Goal: Task Accomplishment & Management: Use online tool/utility

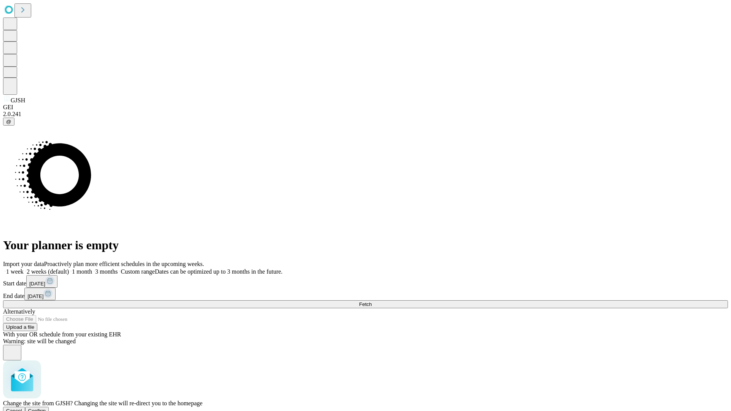
click at [46, 408] on span "Confirm" at bounding box center [37, 411] width 18 height 6
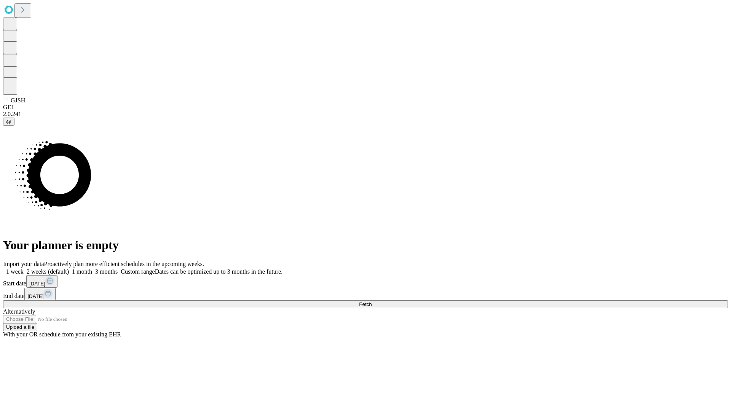
click at [69, 269] on label "2 weeks (default)" at bounding box center [46, 272] width 45 height 6
click at [372, 302] on span "Fetch" at bounding box center [365, 305] width 13 height 6
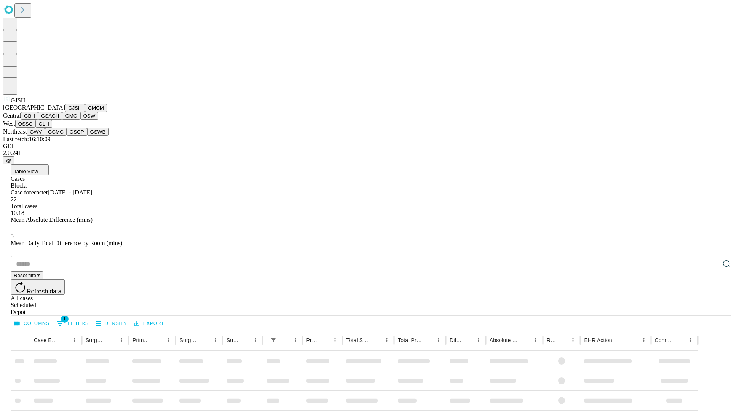
click at [85, 112] on button "GMCM" at bounding box center [96, 108] width 22 height 8
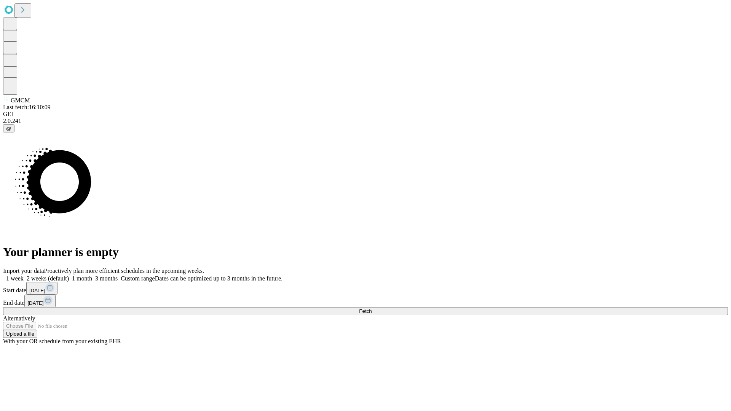
click at [372, 309] on span "Fetch" at bounding box center [365, 312] width 13 height 6
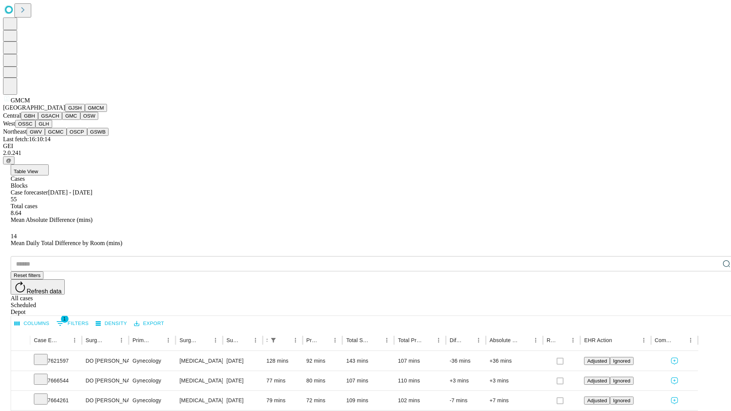
click at [38, 120] on button "GBH" at bounding box center [29, 116] width 17 height 8
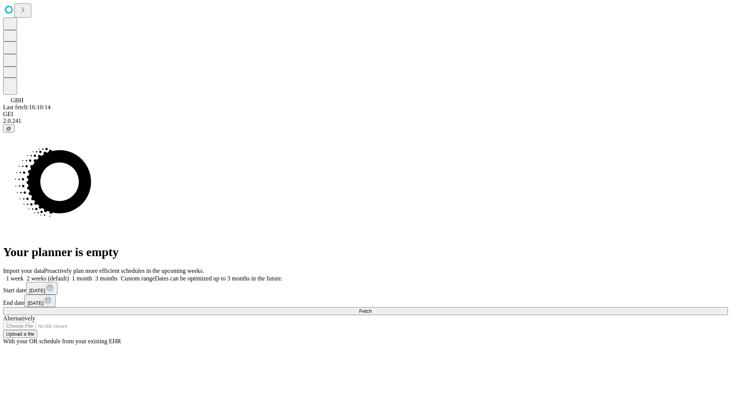
click at [69, 275] on label "2 weeks (default)" at bounding box center [46, 278] width 45 height 6
click at [372, 309] on span "Fetch" at bounding box center [365, 312] width 13 height 6
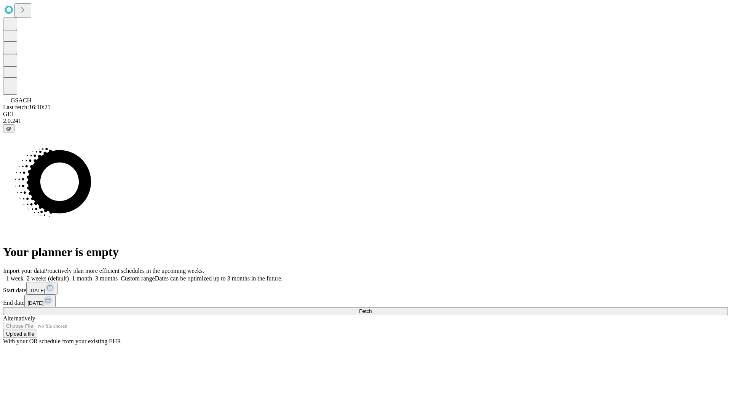
click at [69, 275] on label "2 weeks (default)" at bounding box center [46, 278] width 45 height 6
click at [372, 309] on span "Fetch" at bounding box center [365, 312] width 13 height 6
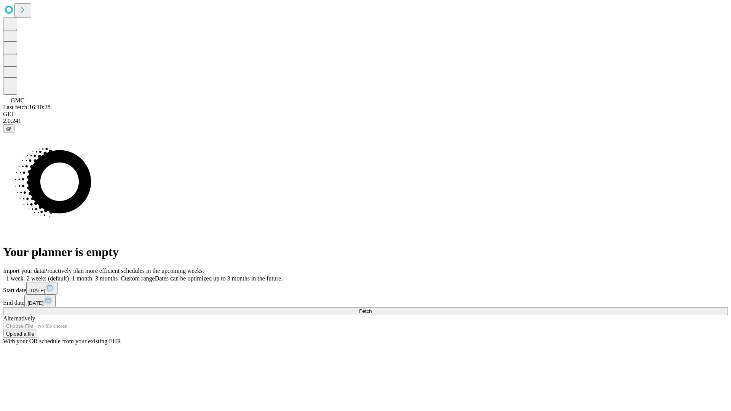
click at [372, 309] on span "Fetch" at bounding box center [365, 312] width 13 height 6
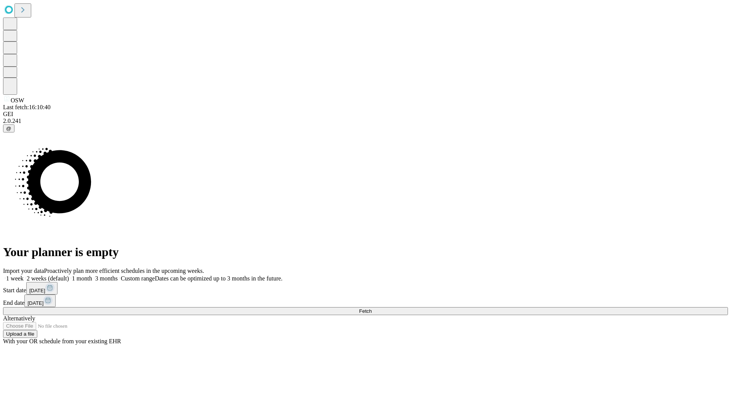
click at [69, 275] on label "2 weeks (default)" at bounding box center [46, 278] width 45 height 6
click at [372, 309] on span "Fetch" at bounding box center [365, 312] width 13 height 6
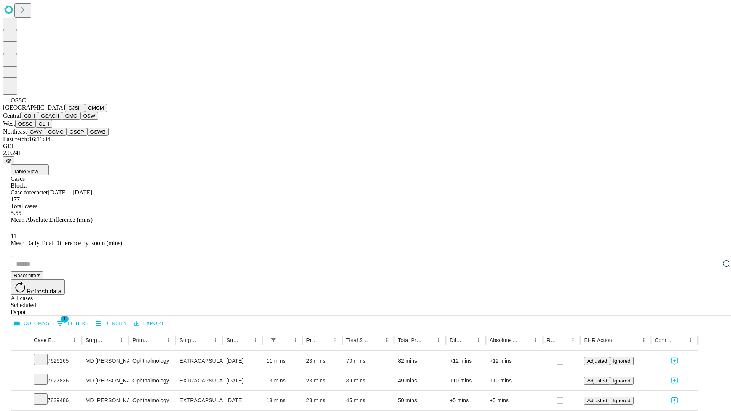
click at [52, 128] on button "GLH" at bounding box center [43, 124] width 16 height 8
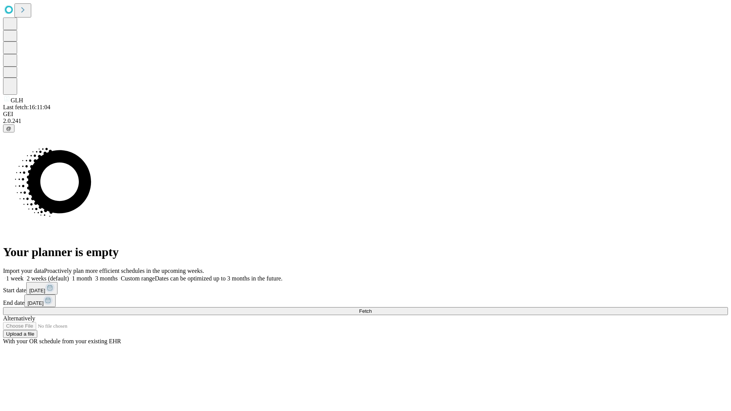
click at [69, 275] on label "2 weeks (default)" at bounding box center [46, 278] width 45 height 6
click at [372, 309] on span "Fetch" at bounding box center [365, 312] width 13 height 6
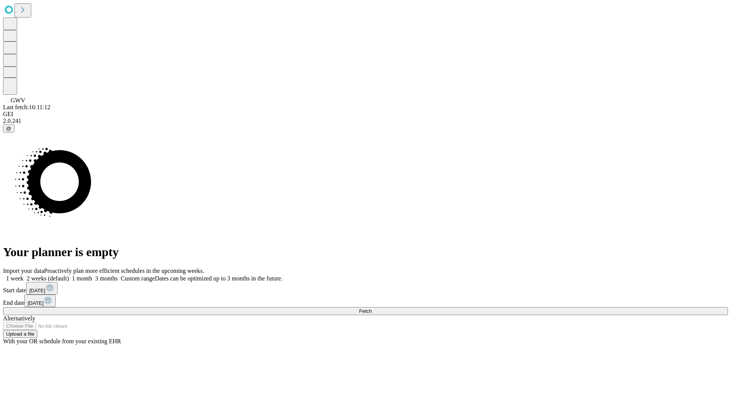
click at [372, 309] on span "Fetch" at bounding box center [365, 312] width 13 height 6
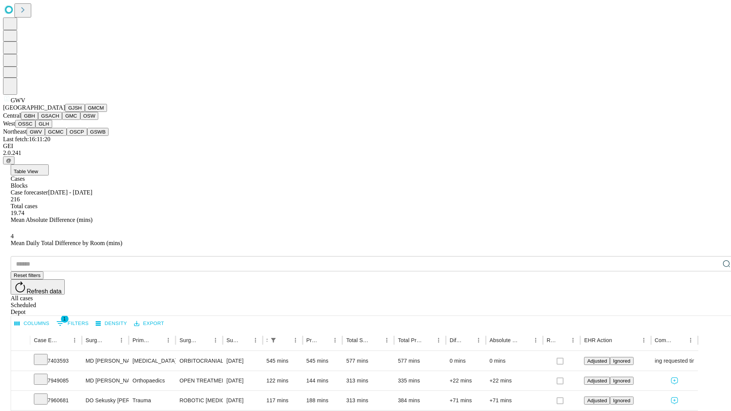
click at [59, 136] on button "GCMC" at bounding box center [56, 132] width 22 height 8
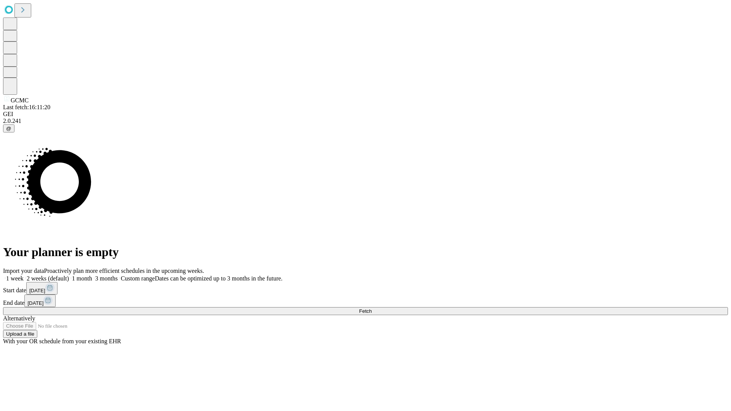
click at [69, 275] on label "2 weeks (default)" at bounding box center [46, 278] width 45 height 6
click at [372, 309] on span "Fetch" at bounding box center [365, 312] width 13 height 6
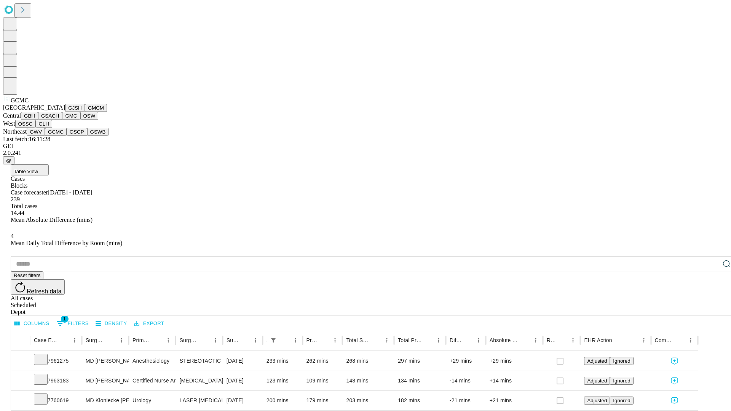
click at [67, 136] on button "OSCP" at bounding box center [77, 132] width 21 height 8
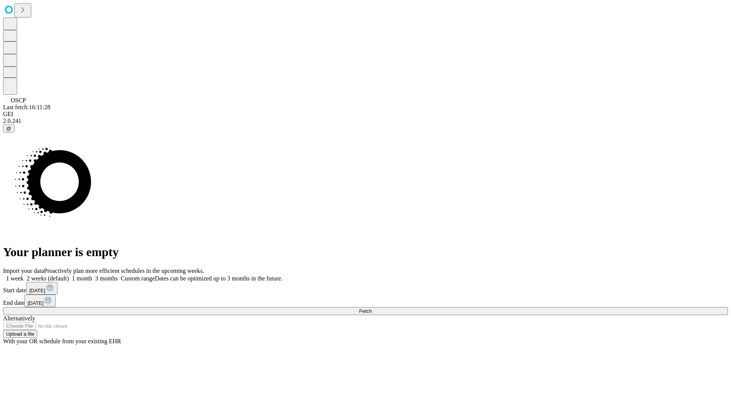
click at [69, 275] on label "2 weeks (default)" at bounding box center [46, 278] width 45 height 6
click at [372, 309] on span "Fetch" at bounding box center [365, 312] width 13 height 6
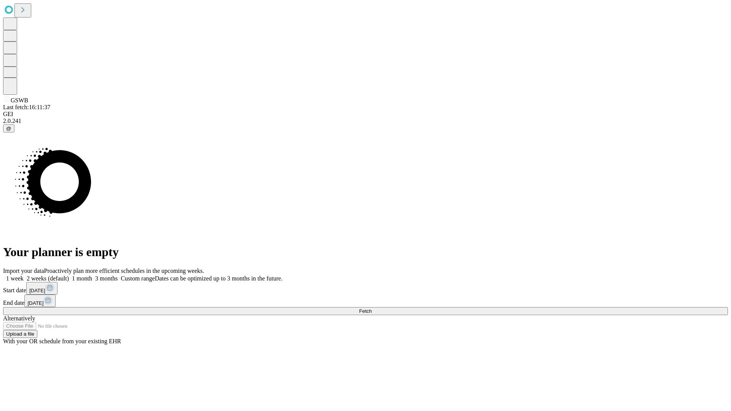
click at [69, 275] on label "2 weeks (default)" at bounding box center [46, 278] width 45 height 6
click at [372, 309] on span "Fetch" at bounding box center [365, 312] width 13 height 6
